Goal: Task Accomplishment & Management: Complete application form

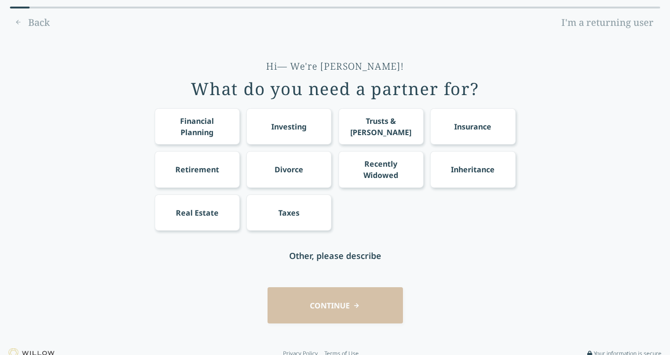
click at [190, 116] on div "Financial Planning" at bounding box center [197, 126] width 68 height 23
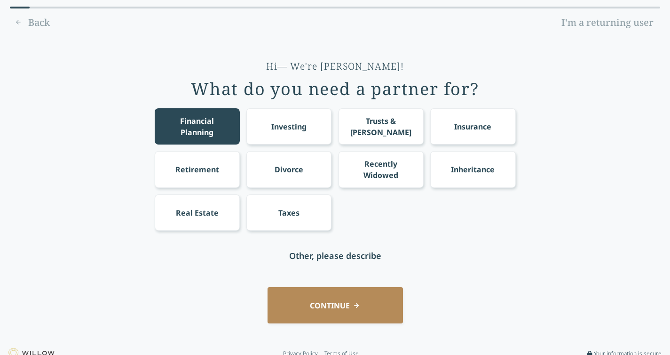
click at [307, 118] on div "Investing" at bounding box center [288, 126] width 85 height 36
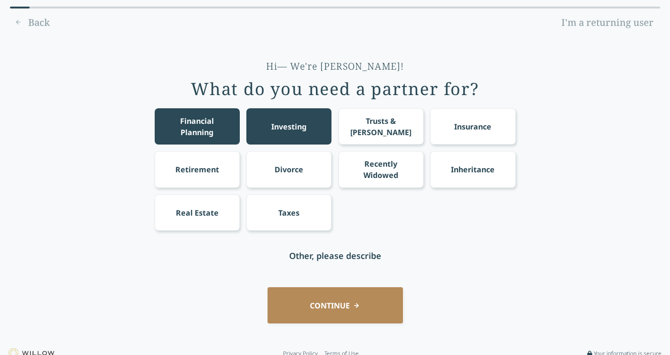
click at [389, 126] on div "Trusts & [PERSON_NAME]" at bounding box center [381, 126] width 68 height 23
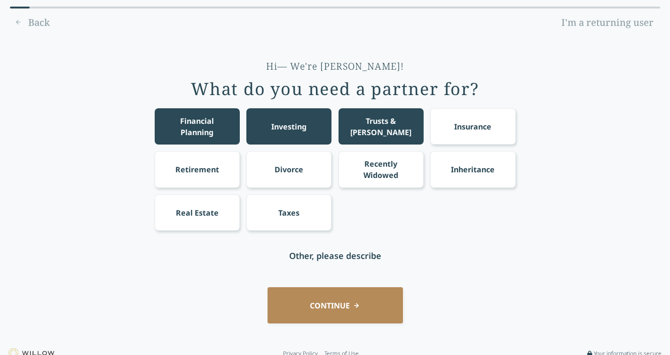
click at [463, 177] on div "Inheritance" at bounding box center [472, 169] width 85 height 36
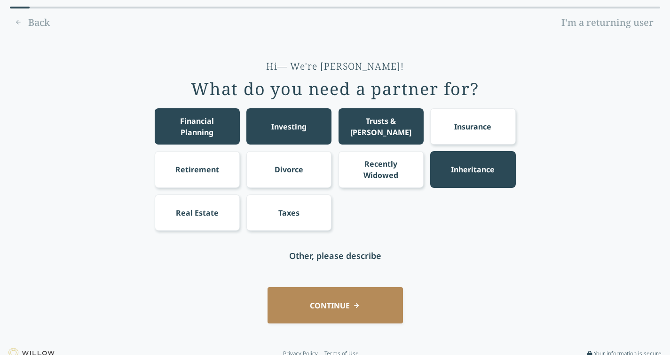
scroll to position [8, 0]
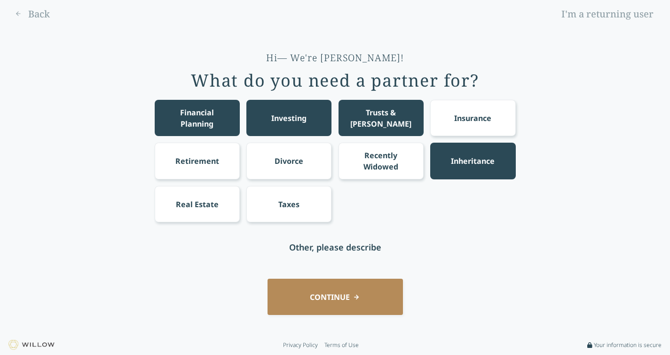
click at [318, 304] on button "CONTINUE" at bounding box center [335, 296] width 135 height 36
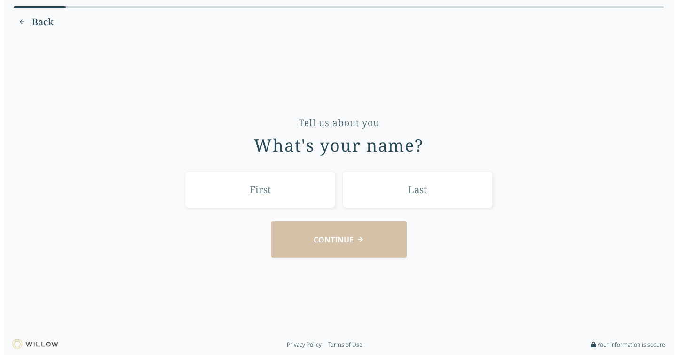
scroll to position [0, 0]
click at [271, 190] on input "text" at bounding box center [260, 190] width 151 height 36
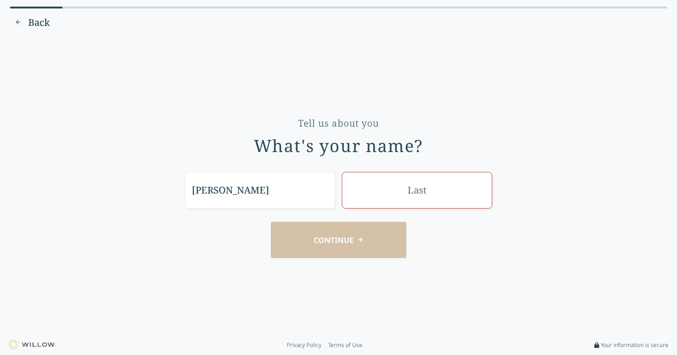
type input "[PERSON_NAME]"
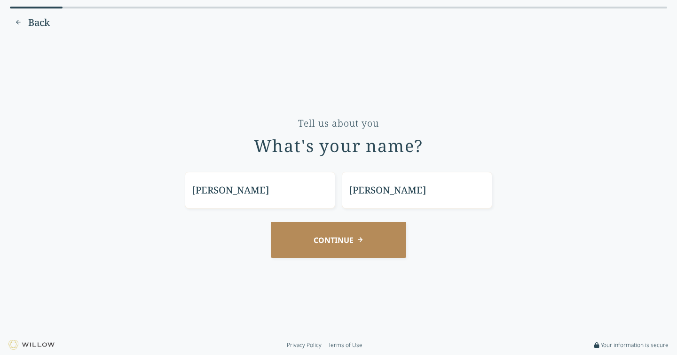
type input "[PERSON_NAME]"
click at [332, 250] on button "CONTINUE" at bounding box center [338, 240] width 135 height 36
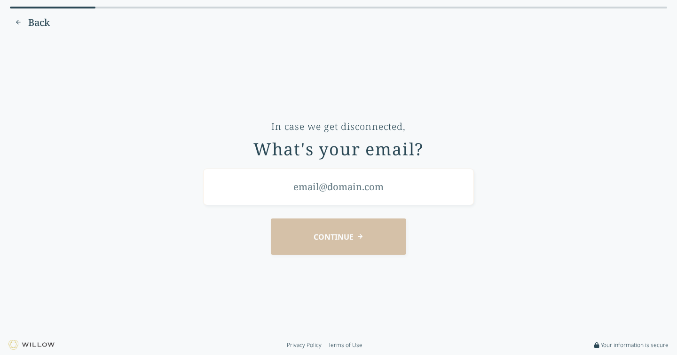
click at [321, 196] on input "email" at bounding box center [338, 186] width 271 height 36
type input "[EMAIL_ADDRESS][DOMAIN_NAME]"
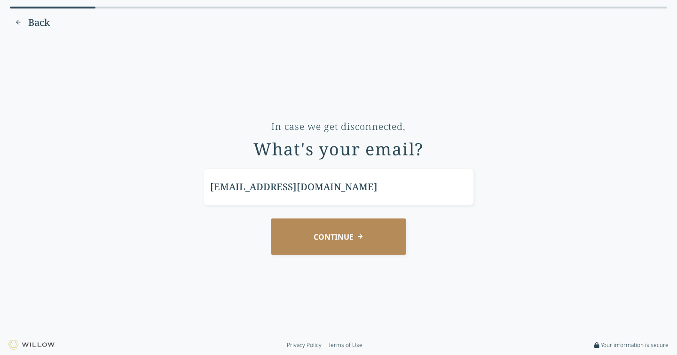
click at [330, 244] on button "CONTINUE" at bounding box center [338, 236] width 135 height 36
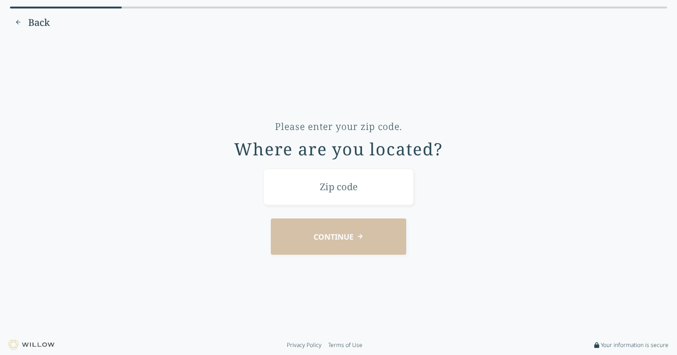
click at [337, 184] on input "text" at bounding box center [338, 186] width 151 height 36
type input "93514"
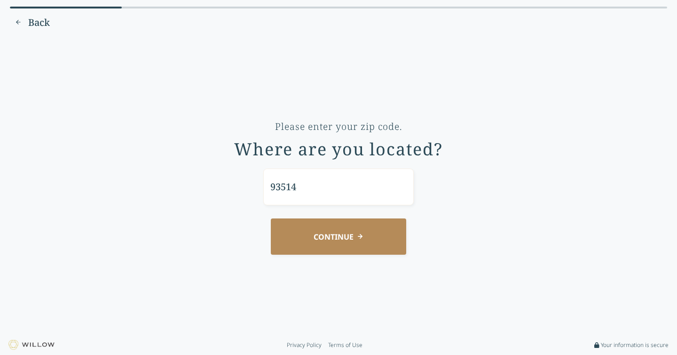
click at [342, 236] on button "CONTINUE" at bounding box center [338, 236] width 135 height 36
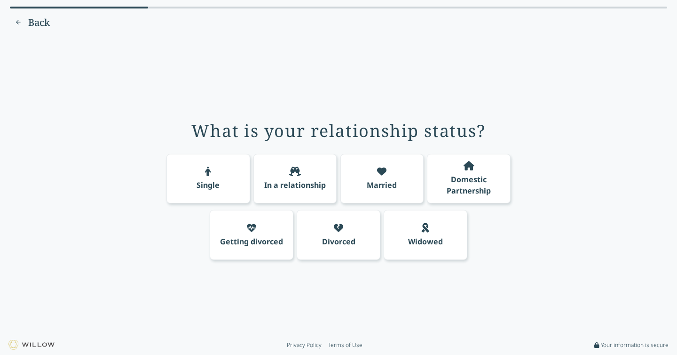
click at [383, 183] on div "Married" at bounding box center [382, 184] width 30 height 11
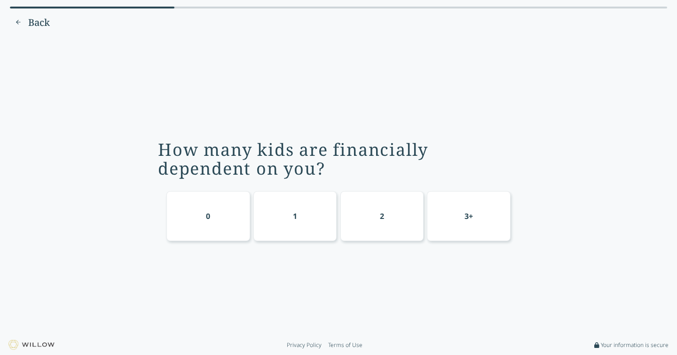
click at [381, 220] on div "2" at bounding box center [382, 215] width 4 height 11
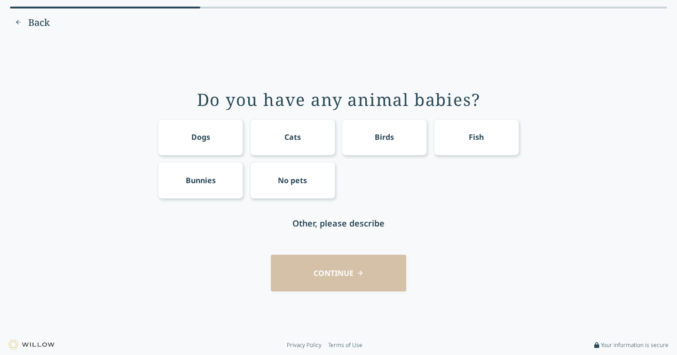
click at [193, 137] on div "Dogs" at bounding box center [200, 136] width 19 height 11
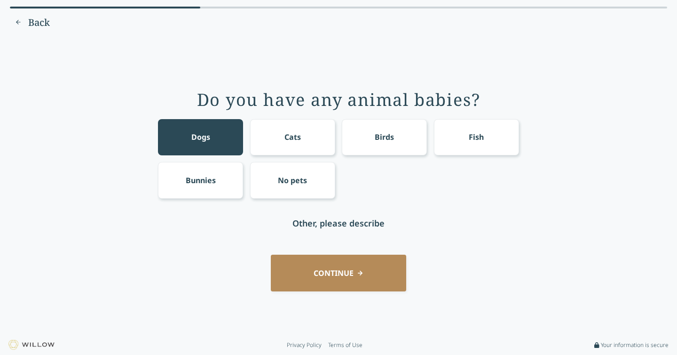
click at [307, 278] on button "CONTINUE" at bounding box center [338, 272] width 135 height 36
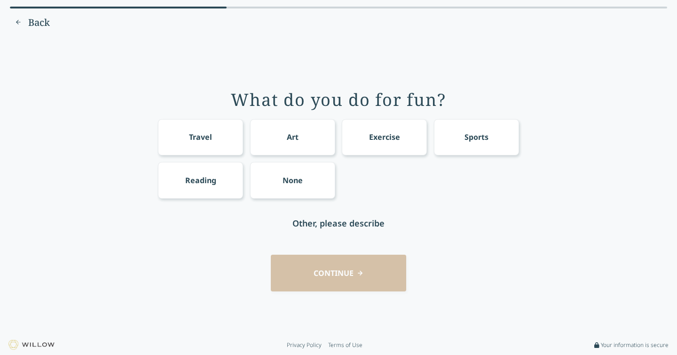
click at [281, 183] on div "None" at bounding box center [292, 180] width 85 height 36
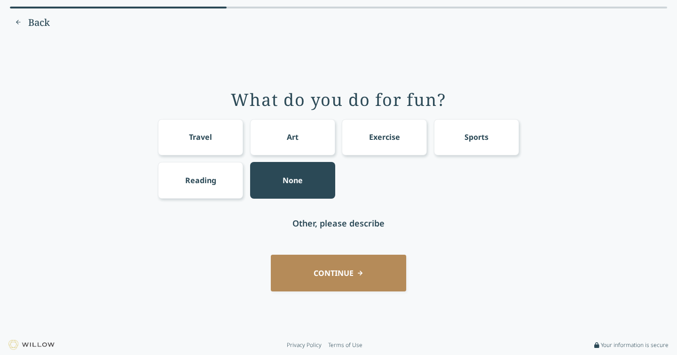
click at [357, 278] on button "CONTINUE" at bounding box center [338, 272] width 135 height 36
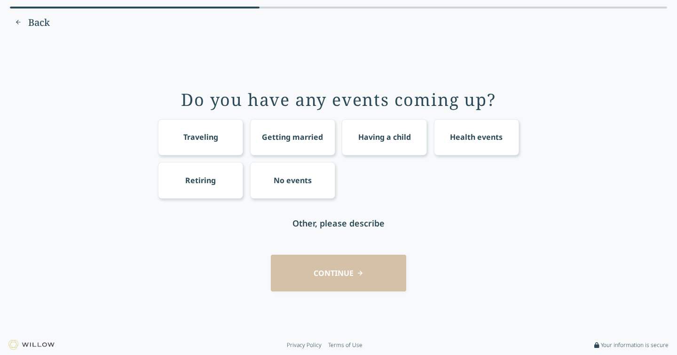
click at [286, 177] on div "No events" at bounding box center [293, 180] width 38 height 11
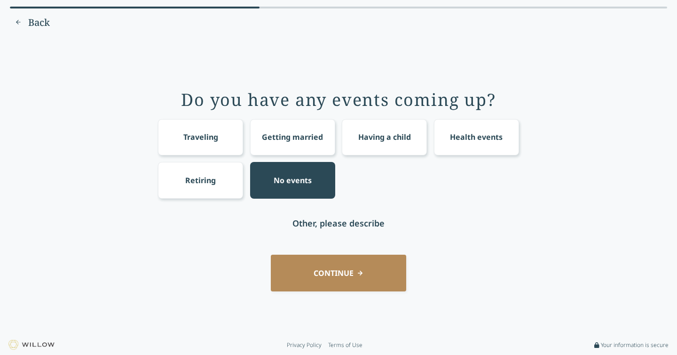
click at [336, 271] on button "CONTINUE" at bounding box center [338, 272] width 135 height 36
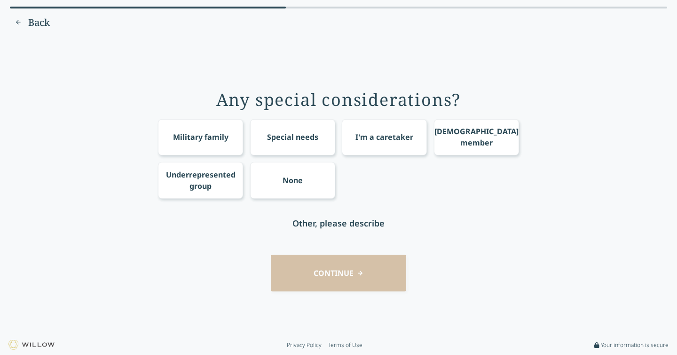
click at [283, 184] on div "None" at bounding box center [293, 180] width 20 height 11
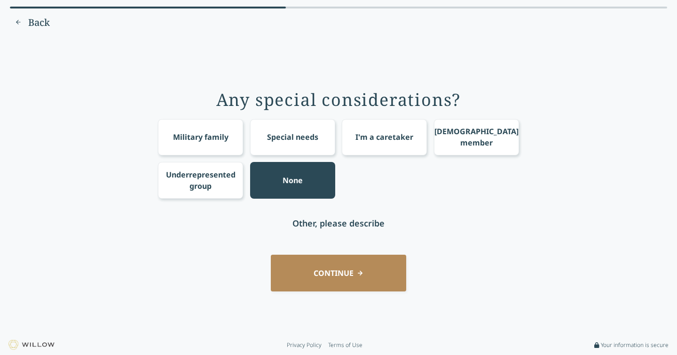
click at [357, 286] on button "CONTINUE" at bounding box center [338, 272] width 135 height 36
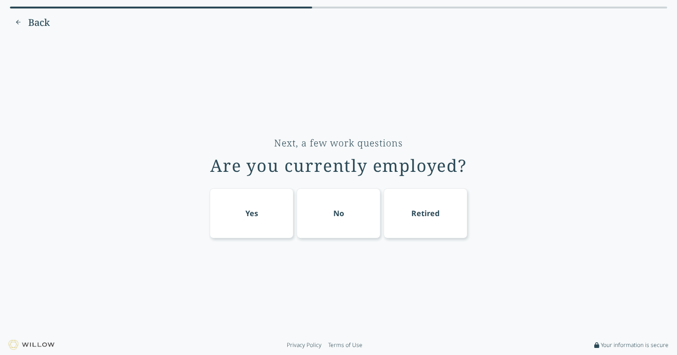
click at [252, 211] on div "Yes" at bounding box center [252, 212] width 13 height 11
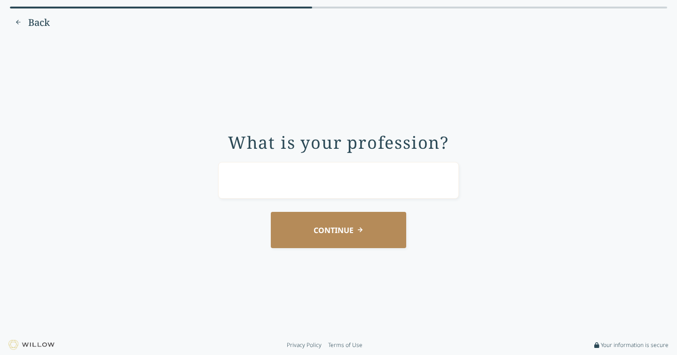
click at [287, 181] on input "text" at bounding box center [338, 180] width 241 height 36
type input "Certified Nurse-Midwife"
click at [341, 235] on button "CONTINUE" at bounding box center [338, 230] width 135 height 36
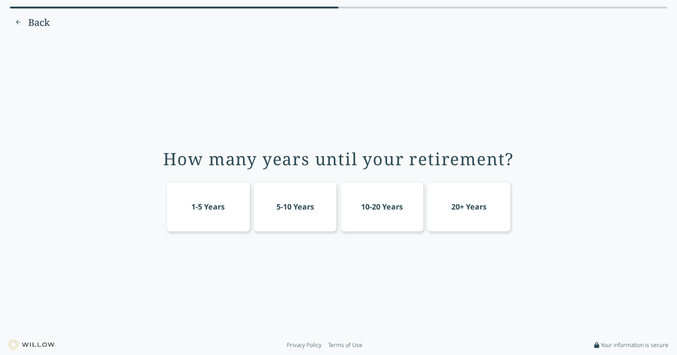
click at [449, 227] on div "20+ Years" at bounding box center [469, 207] width 84 height 50
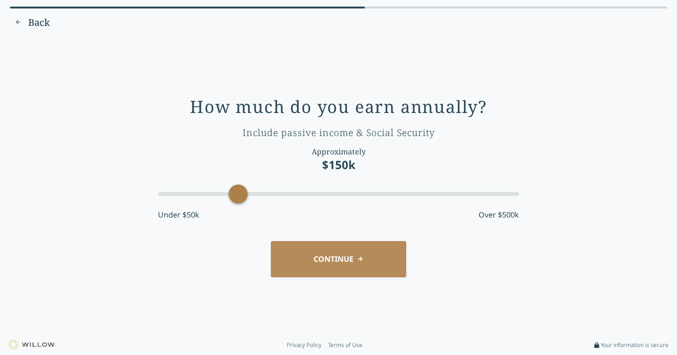
click at [329, 255] on button "CONTINUE" at bounding box center [338, 259] width 135 height 36
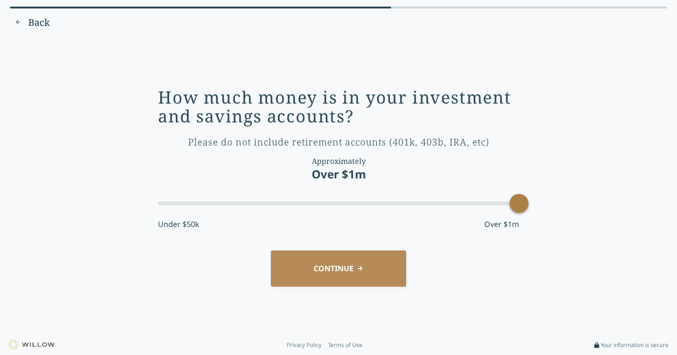
drag, startPoint x: 195, startPoint y: 203, endPoint x: 516, endPoint y: 221, distance: 320.9
click at [516, 221] on div "How much money is in your investment and savings accounts? Please do not includ…" at bounding box center [338, 162] width 361 height 149
click at [356, 255] on button "CONTINUE" at bounding box center [338, 268] width 135 height 36
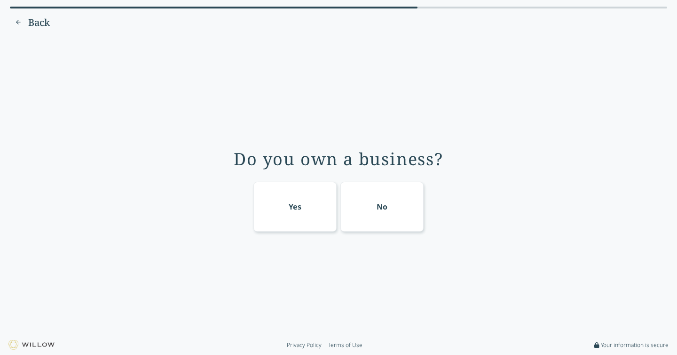
click at [384, 217] on div "No" at bounding box center [383, 207] width 84 height 50
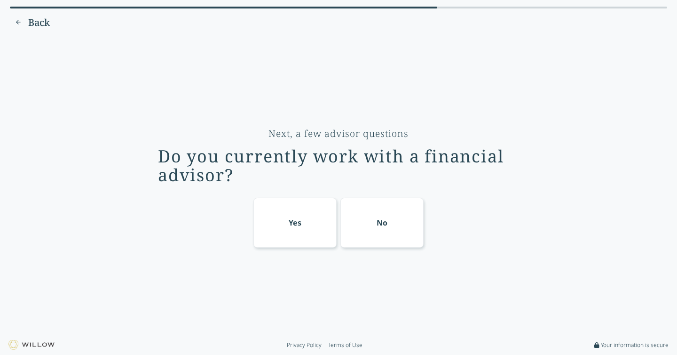
click at [394, 213] on div "No" at bounding box center [383, 223] width 84 height 50
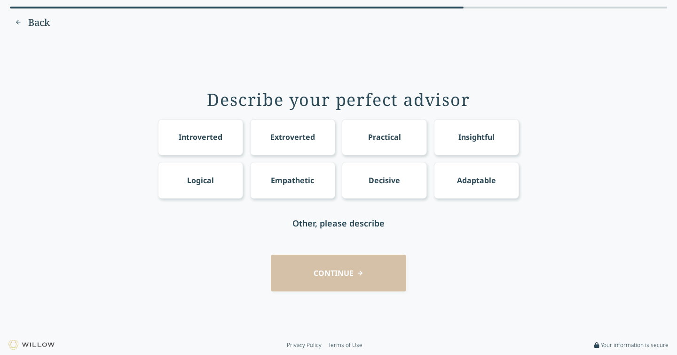
click at [388, 144] on div "Practical" at bounding box center [384, 137] width 85 height 36
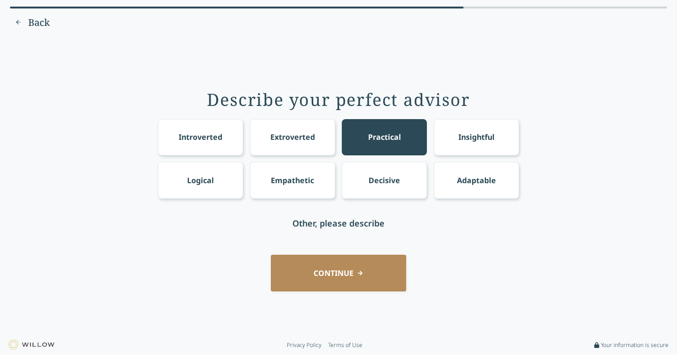
click at [472, 135] on div "Insightful" at bounding box center [477, 136] width 36 height 11
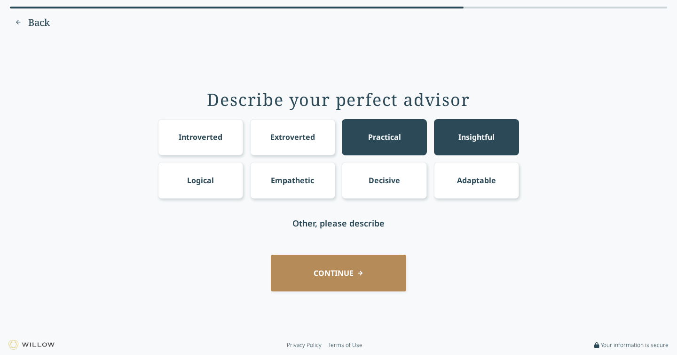
click at [196, 187] on div "Logical" at bounding box center [200, 180] width 85 height 36
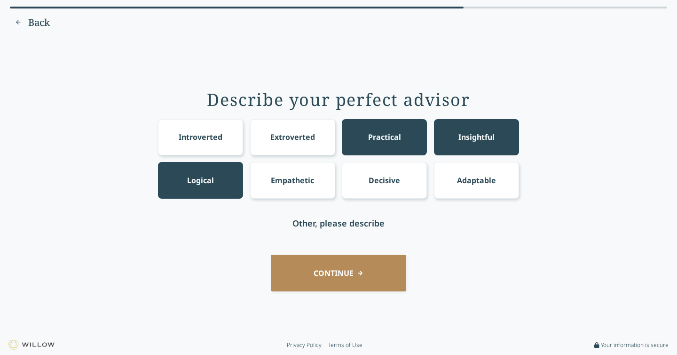
click at [301, 164] on div "Empathetic" at bounding box center [292, 180] width 85 height 36
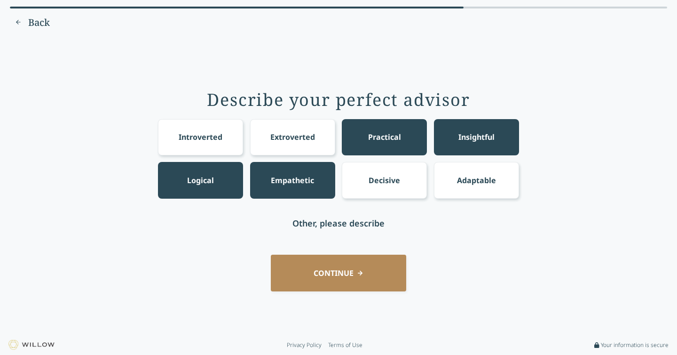
click at [334, 260] on button "CONTINUE" at bounding box center [338, 272] width 135 height 36
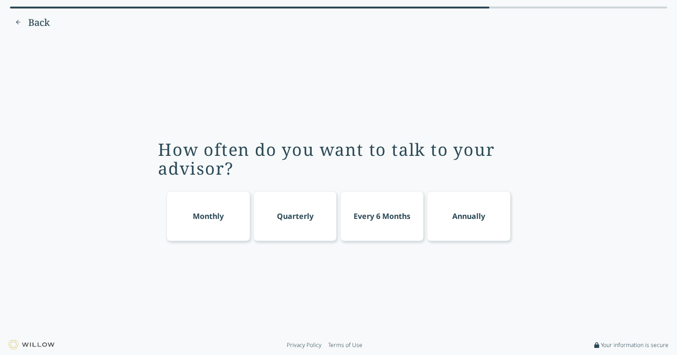
click at [469, 223] on div "Annually" at bounding box center [469, 216] width 84 height 50
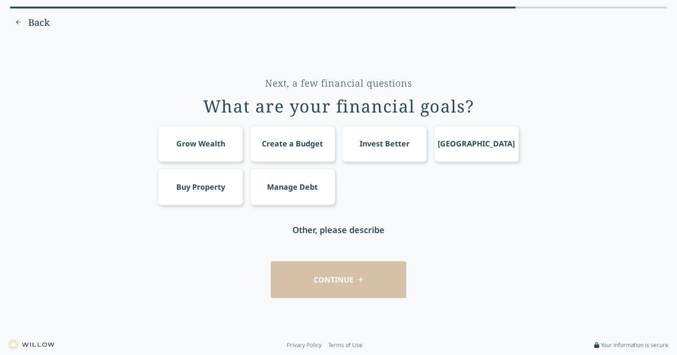
click at [206, 155] on div "Grow Wealth" at bounding box center [200, 144] width 85 height 36
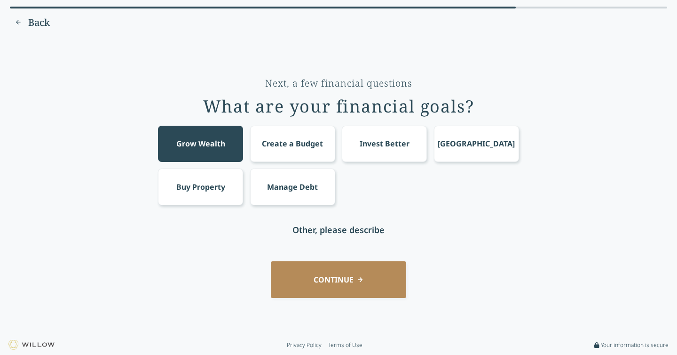
click at [261, 148] on div "Create a Budget" at bounding box center [292, 144] width 85 height 36
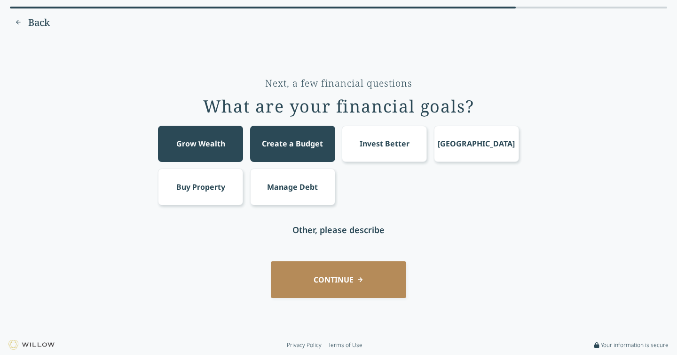
click at [387, 151] on div "Invest Better" at bounding box center [384, 144] width 85 height 36
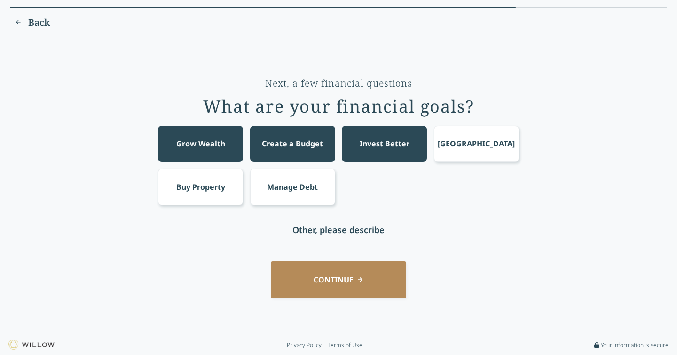
click at [344, 233] on div "Other, please describe" at bounding box center [339, 229] width 92 height 13
click at [344, 233] on input "text" at bounding box center [338, 230] width 151 height 36
type input "Start a business and create wealth for my children"
click at [328, 281] on button "CONTINUE" at bounding box center [338, 279] width 135 height 36
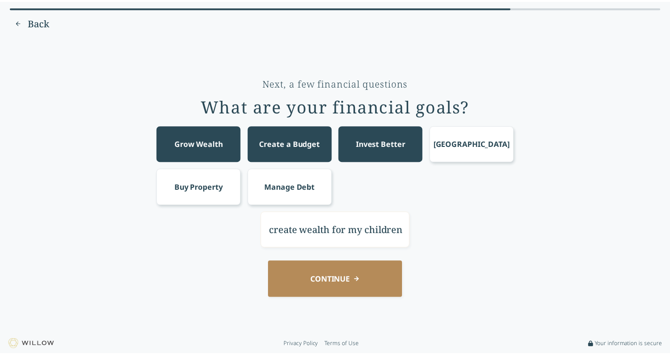
scroll to position [0, 0]
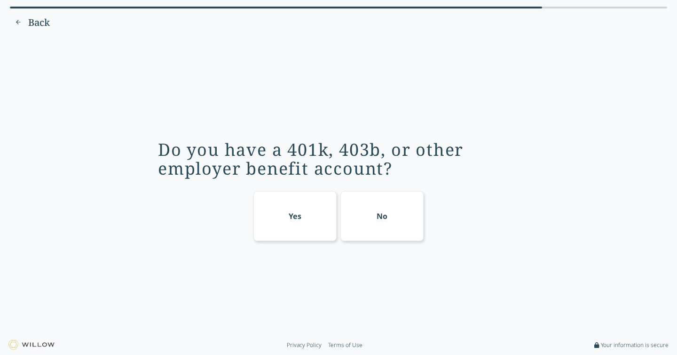
click at [299, 225] on div "Yes" at bounding box center [296, 216] width 84 height 50
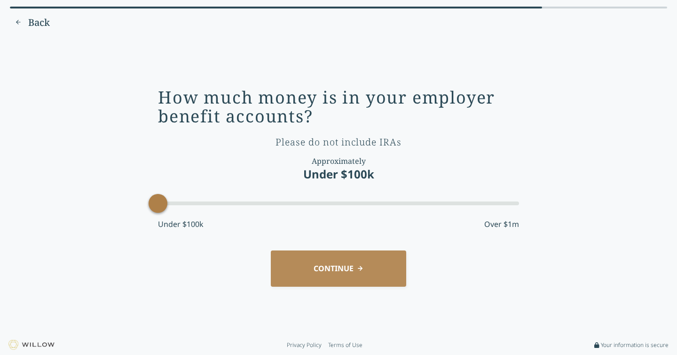
drag, startPoint x: 220, startPoint y: 203, endPoint x: 151, endPoint y: 200, distance: 68.7
click at [151, 200] on div "Accessibility label" at bounding box center [158, 203] width 19 height 19
click at [350, 270] on button "CONTINUE" at bounding box center [338, 268] width 135 height 36
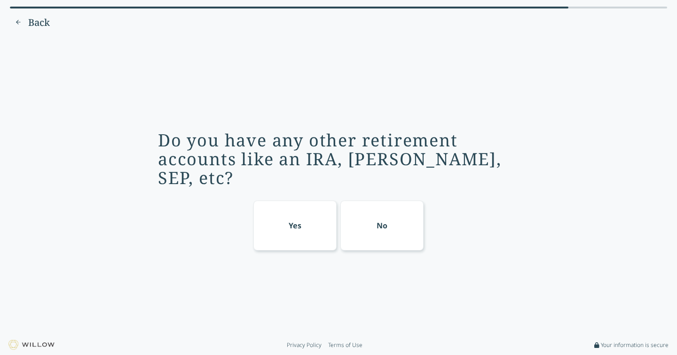
click at [294, 206] on div "Yes" at bounding box center [296, 225] width 84 height 50
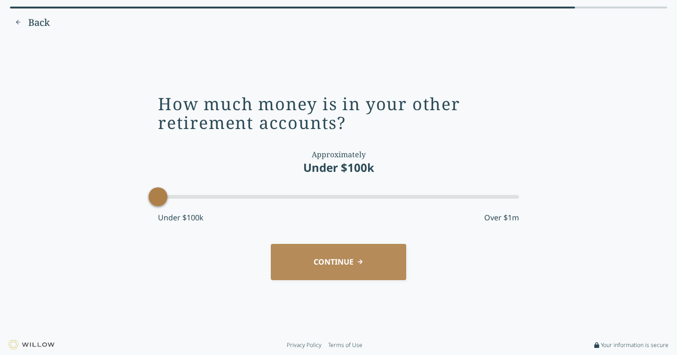
drag, startPoint x: 317, startPoint y: 198, endPoint x: 162, endPoint y: 200, distance: 155.3
click at [162, 201] on div "Accessibility label" at bounding box center [158, 196] width 19 height 19
click at [347, 262] on button "CONTINUE" at bounding box center [338, 262] width 135 height 36
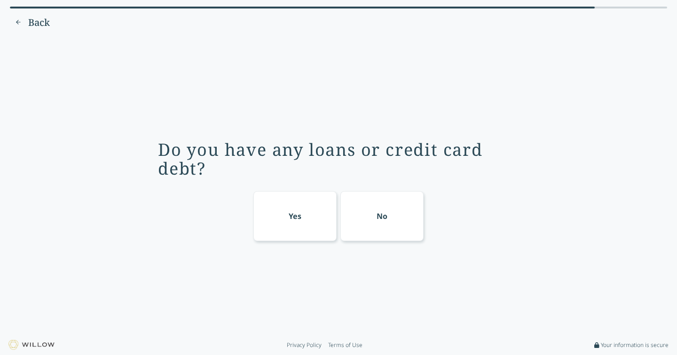
click at [303, 222] on div "Yes" at bounding box center [296, 216] width 84 height 50
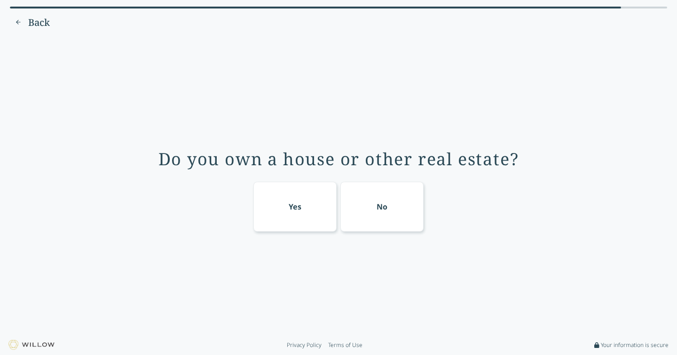
click at [303, 222] on div "Yes" at bounding box center [296, 207] width 84 height 50
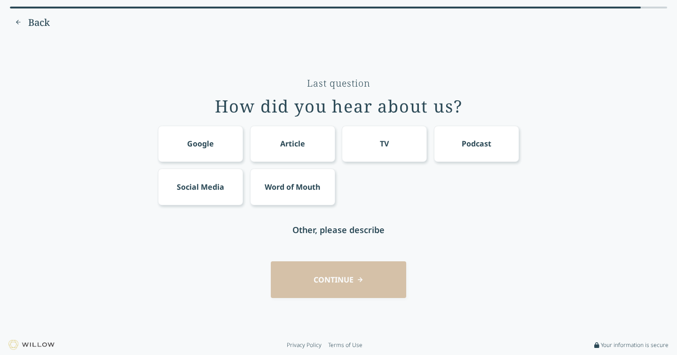
click at [214, 186] on div "Social Media" at bounding box center [201, 186] width 48 height 11
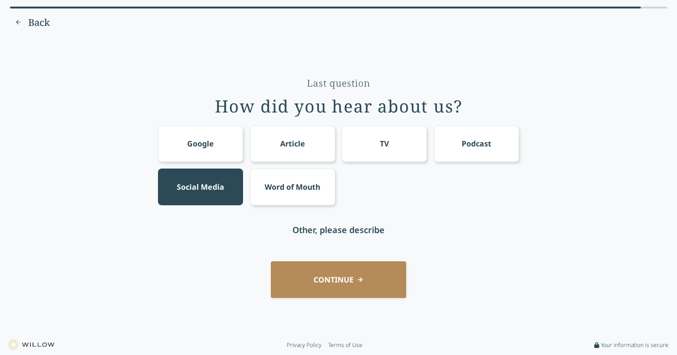
click at [332, 280] on button "CONTINUE" at bounding box center [338, 279] width 135 height 36
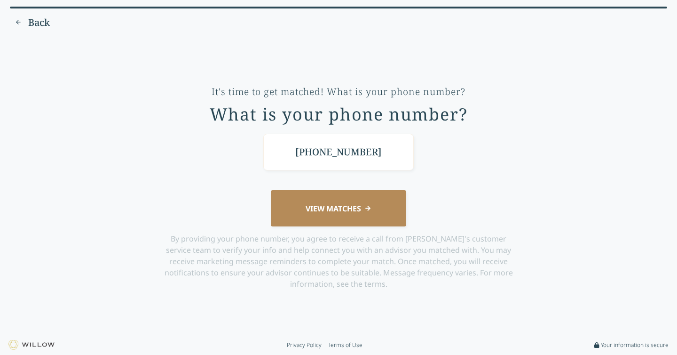
type input "[PHONE_NUMBER]"
click at [341, 221] on button "VIEW MATCHES" at bounding box center [338, 208] width 135 height 36
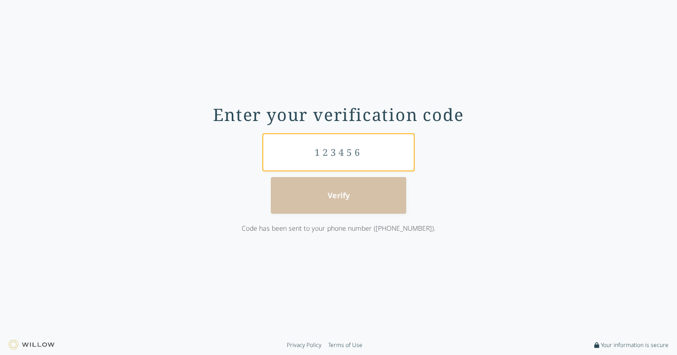
click at [333, 148] on input "text" at bounding box center [338, 152] width 151 height 36
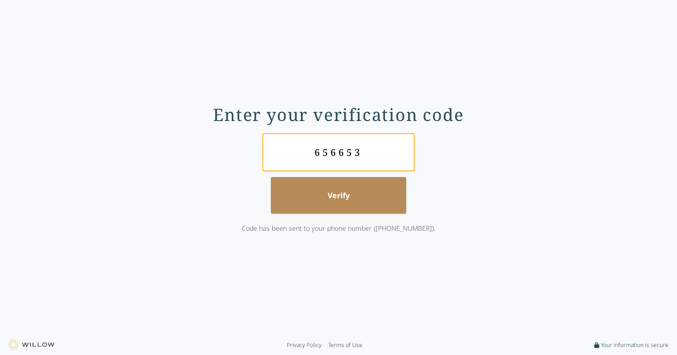
type input "656653"
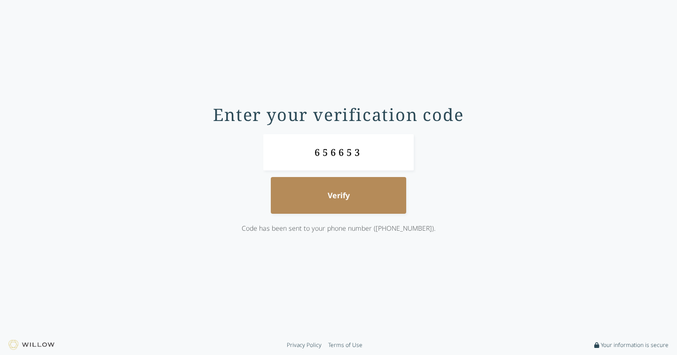
click at [347, 194] on button "Verify" at bounding box center [338, 195] width 135 height 36
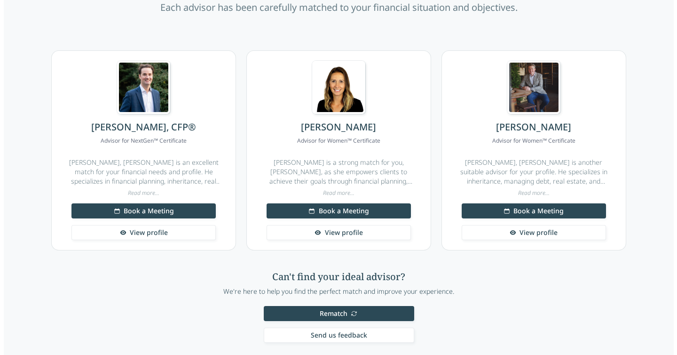
scroll to position [94, 0]
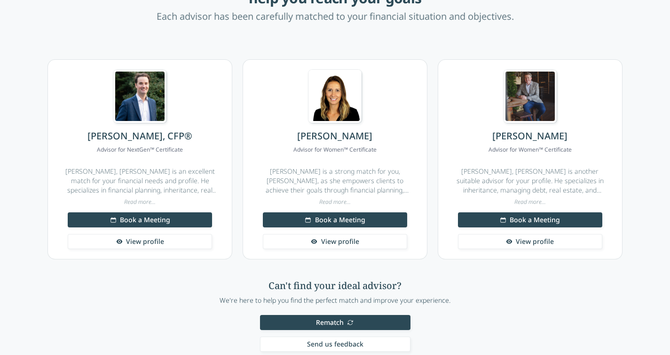
click at [132, 202] on div "Read more..." at bounding box center [140, 202] width 178 height 8
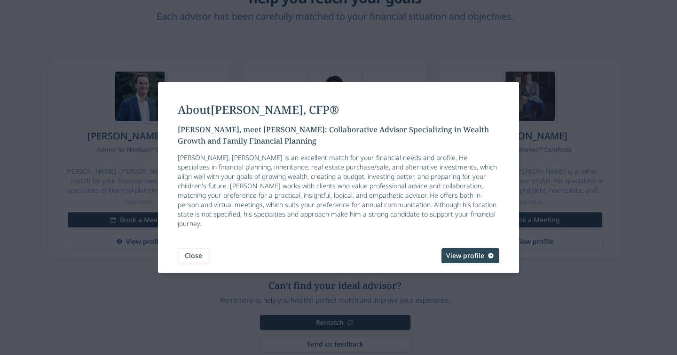
click at [200, 249] on button "Close" at bounding box center [194, 255] width 32 height 15
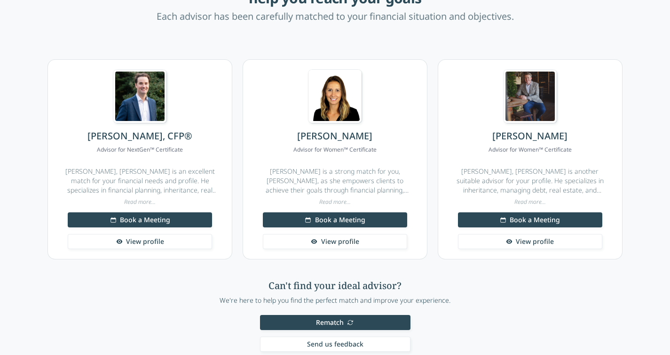
click at [327, 201] on div "Read more..." at bounding box center [335, 202] width 178 height 8
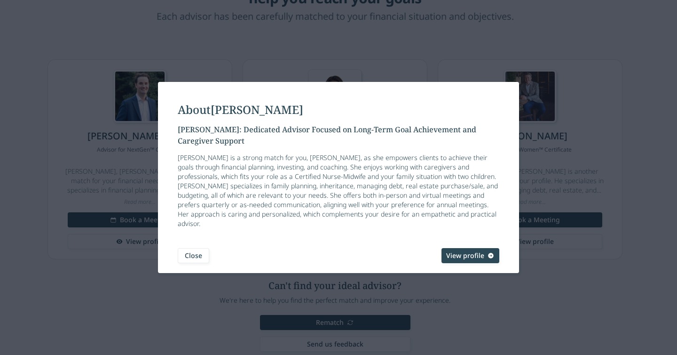
click at [484, 254] on span "View profile" at bounding box center [465, 255] width 38 height 9
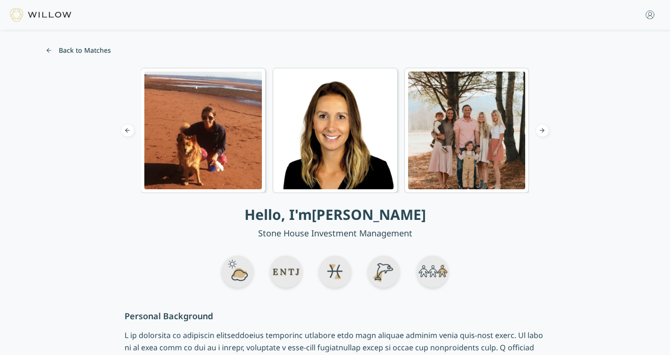
click at [543, 131] on button "Next slide" at bounding box center [542, 130] width 13 height 13
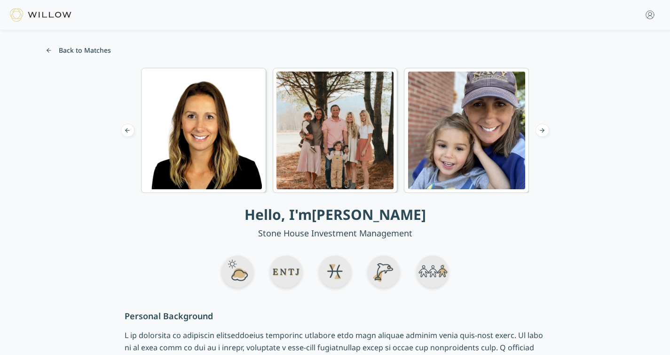
click at [547, 130] on button "Next slide" at bounding box center [542, 130] width 13 height 13
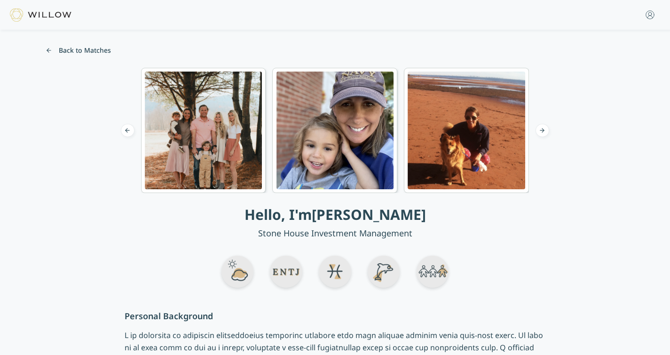
click at [545, 130] on button "Next slide" at bounding box center [542, 130] width 13 height 13
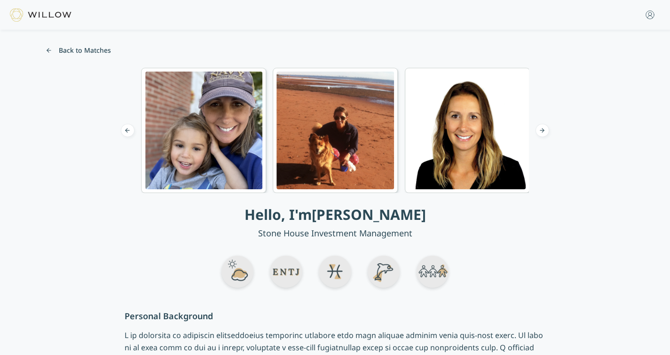
click at [545, 130] on button "Next slide" at bounding box center [542, 130] width 13 height 13
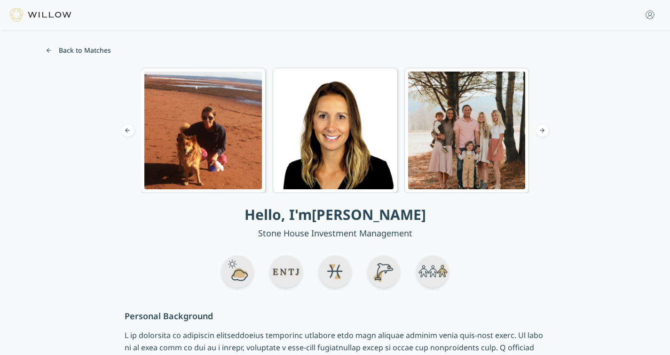
click at [103, 53] on button "Back to Matches" at bounding box center [78, 50] width 75 height 15
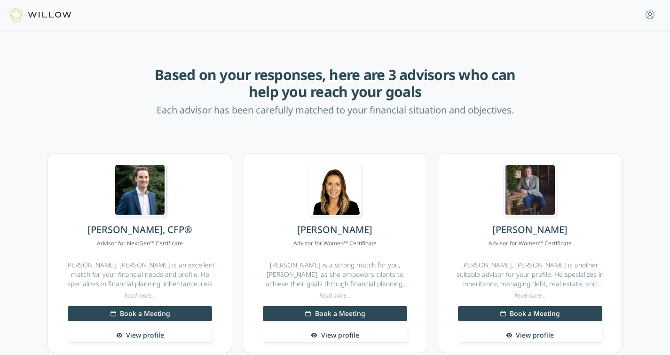
click at [141, 294] on div "Read more..." at bounding box center [140, 296] width 178 height 8
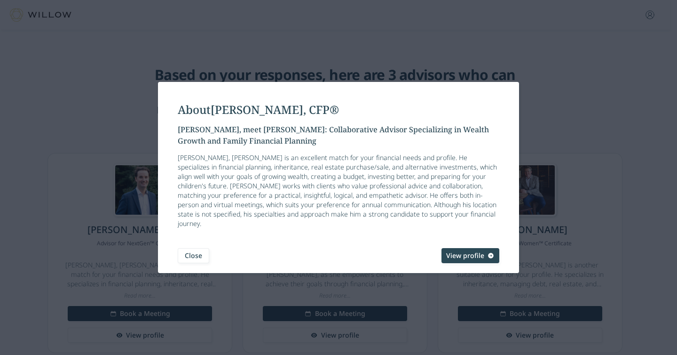
click at [461, 251] on span "View profile" at bounding box center [465, 255] width 38 height 9
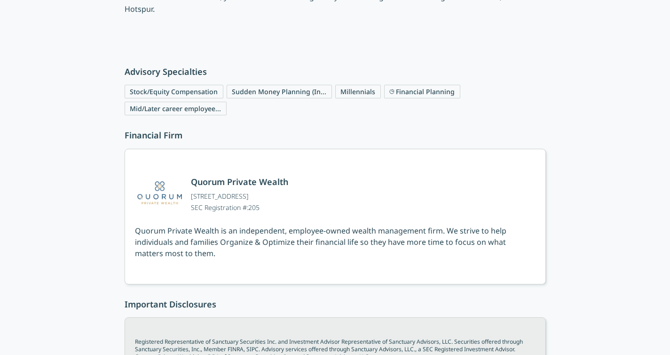
scroll to position [470, 0]
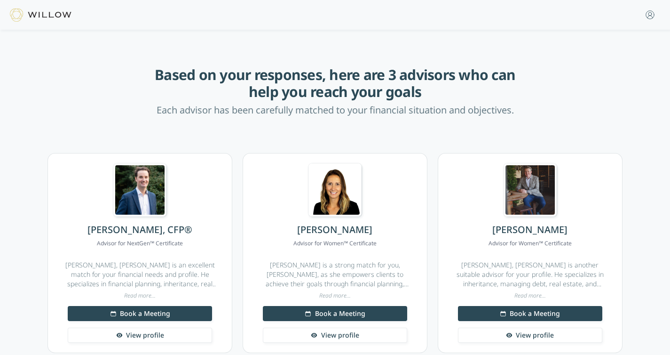
click at [537, 297] on div "Read more..." at bounding box center [531, 296] width 178 height 8
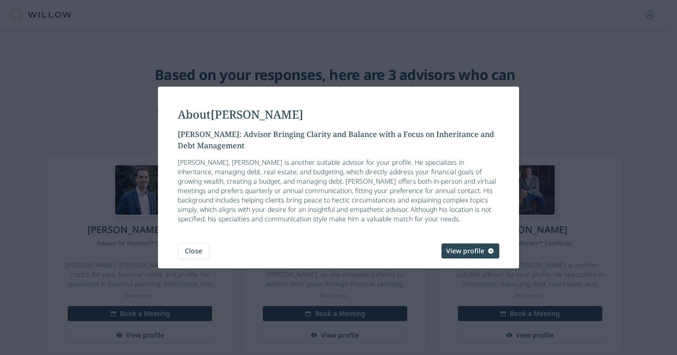
click at [460, 246] on span "View profile" at bounding box center [465, 250] width 38 height 9
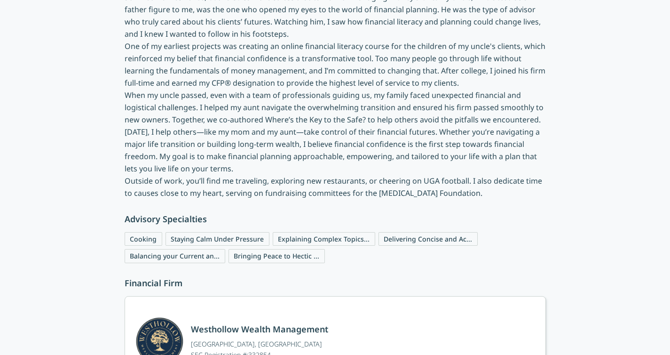
scroll to position [280, 0]
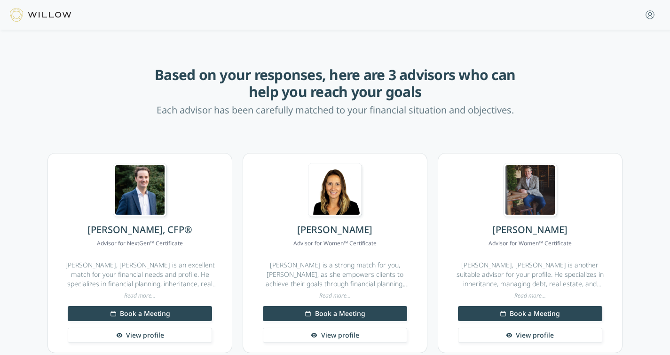
click at [342, 332] on span "View profile" at bounding box center [340, 334] width 38 height 9
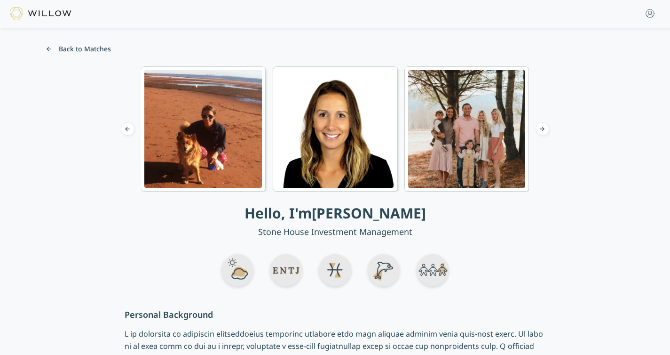
scroll to position [2, 0]
click at [108, 46] on button "Back to Matches" at bounding box center [78, 48] width 75 height 15
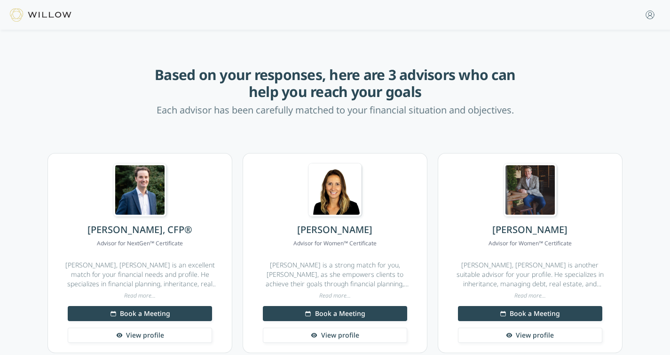
click at [531, 295] on div "Read more..." at bounding box center [531, 296] width 178 height 8
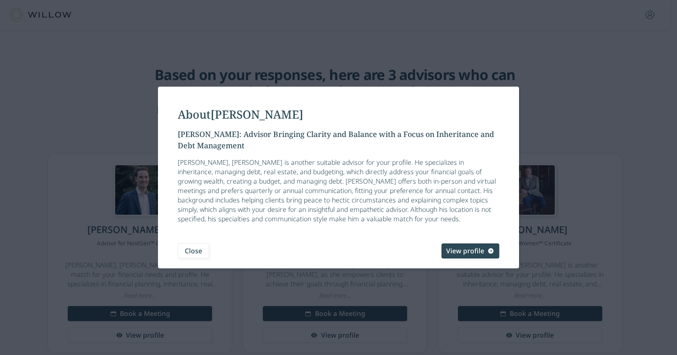
click at [483, 255] on link "View profile" at bounding box center [471, 250] width 58 height 15
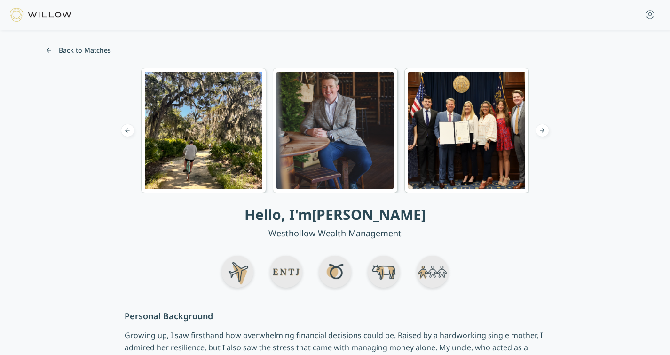
click at [79, 51] on button "Back to Matches" at bounding box center [78, 50] width 75 height 15
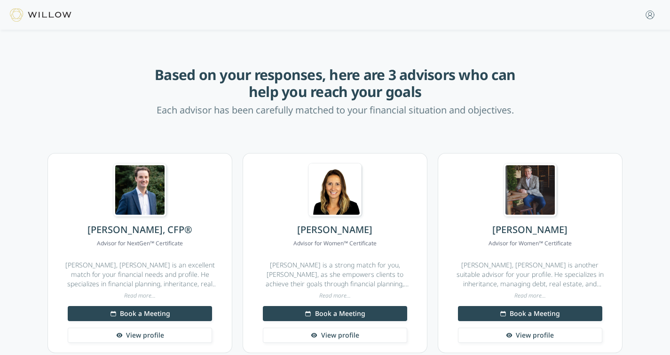
click at [131, 293] on div "Read more..." at bounding box center [140, 296] width 178 height 8
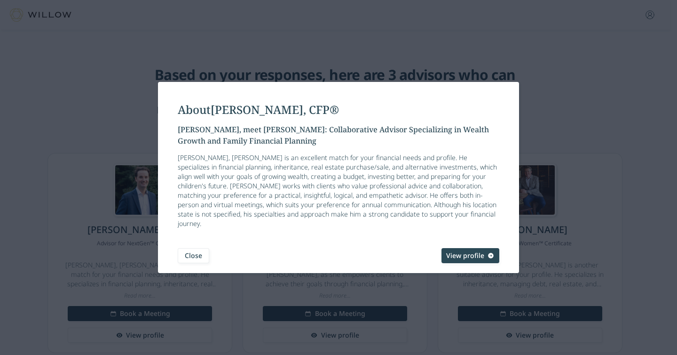
click at [446, 248] on link "View profile" at bounding box center [471, 255] width 58 height 15
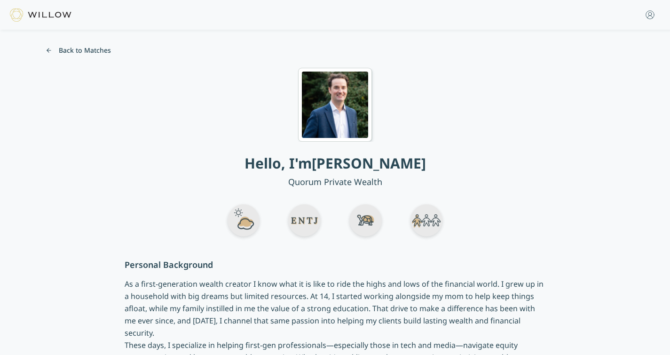
click at [66, 50] on button "Back to Matches" at bounding box center [78, 50] width 75 height 15
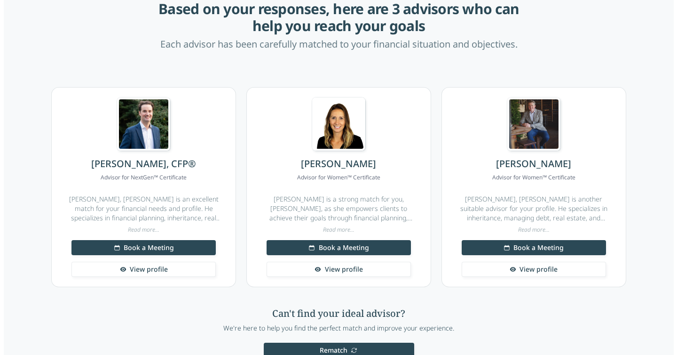
scroll to position [140, 0]
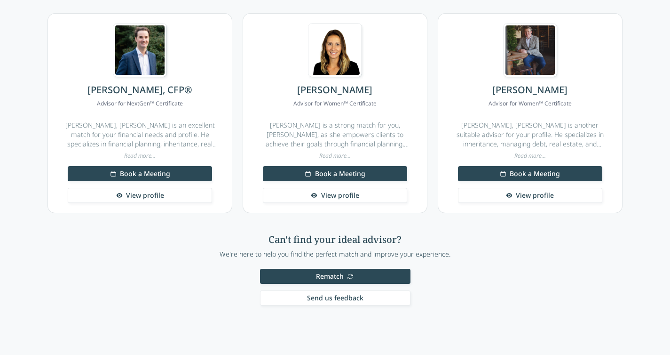
click at [339, 278] on span "Rematch" at bounding box center [330, 275] width 28 height 9
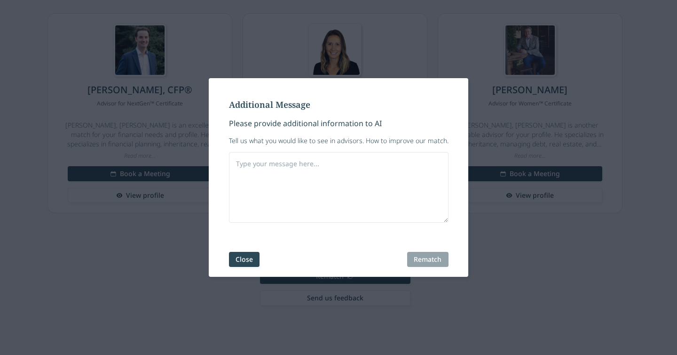
click at [249, 250] on div "Additional Message Please provide additional information to AI Tell us what you…" at bounding box center [338, 177] width 259 height 199
click at [271, 188] on textarea "To enrich screen reader interactions, please activate Accessibility in Grammarl…" at bounding box center [339, 187] width 220 height 71
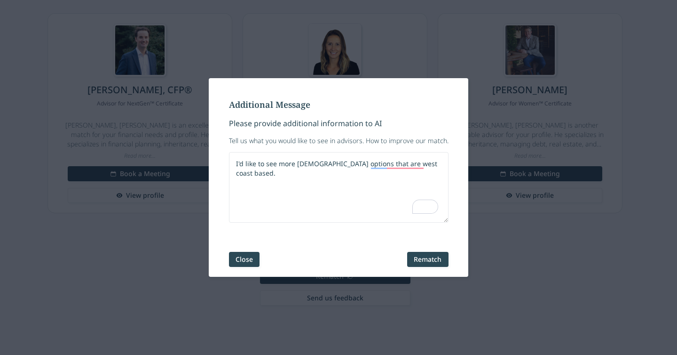
type textarea "I'd like to see more [DEMOGRAPHIC_DATA] options that are west coast based."
click at [436, 258] on button "Rematch" at bounding box center [427, 259] width 41 height 15
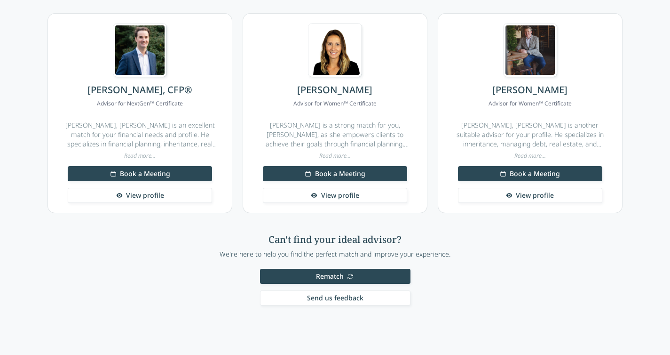
click at [358, 280] on button "Rematch" at bounding box center [335, 276] width 151 height 15
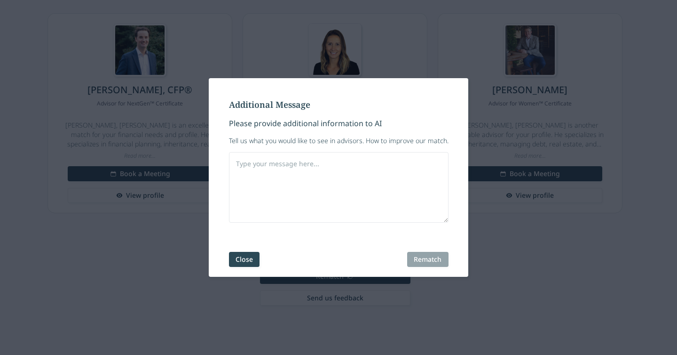
click at [327, 168] on textarea at bounding box center [339, 187] width 220 height 71
type textarea "I'd like to see more advisors based on the West Coast"
click at [426, 260] on button "Rematch" at bounding box center [427, 259] width 41 height 15
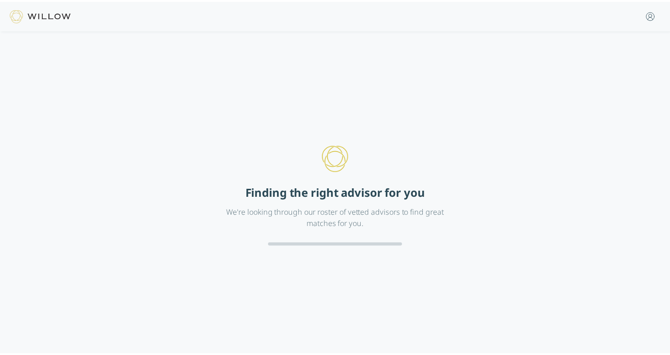
scroll to position [0, 0]
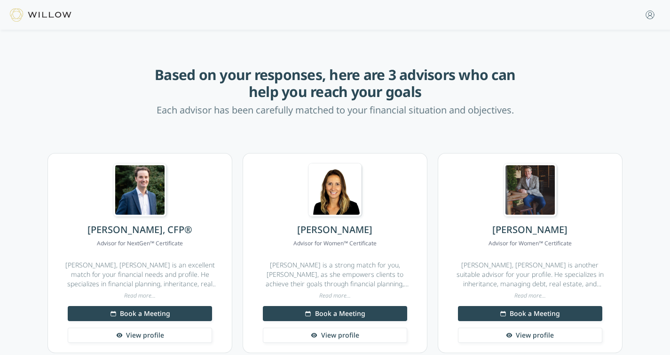
click at [336, 312] on span "Book a Meeting" at bounding box center [340, 313] width 50 height 9
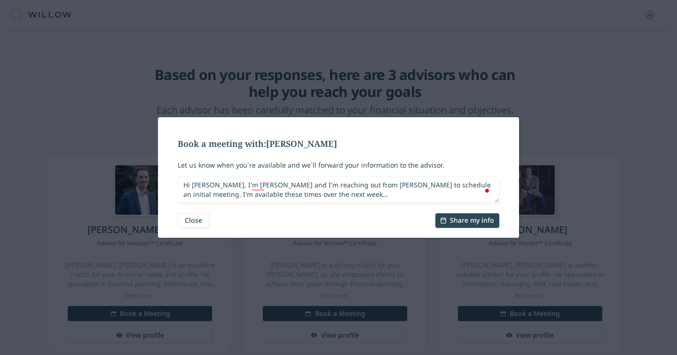
click at [359, 197] on textarea "Hi [PERSON_NAME], I'm [PERSON_NAME] and I'm reaching out from [PERSON_NAME] to …" at bounding box center [339, 189] width 322 height 26
type textarea "Hi [PERSON_NAME], I'm [PERSON_NAME] and I'm reaching out from [PERSON_NAME] to …"
click at [474, 215] on button "Share my info" at bounding box center [468, 220] width 64 height 15
